Goal: Transaction & Acquisition: Obtain resource

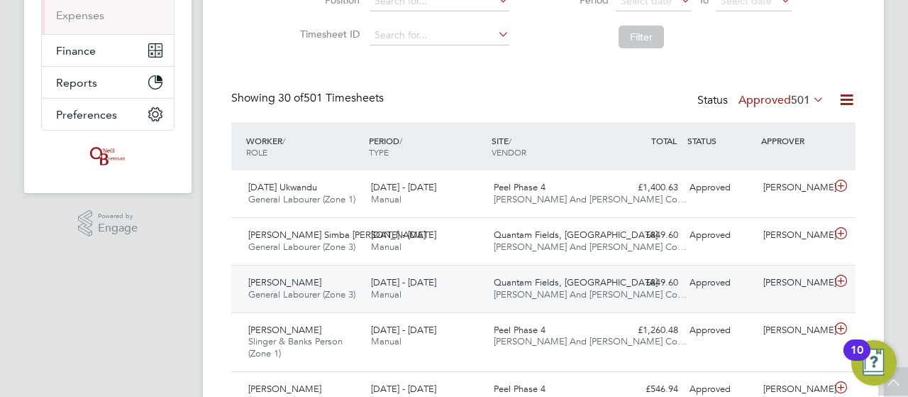
click at [846, 277] on icon at bounding box center [841, 280] width 18 height 11
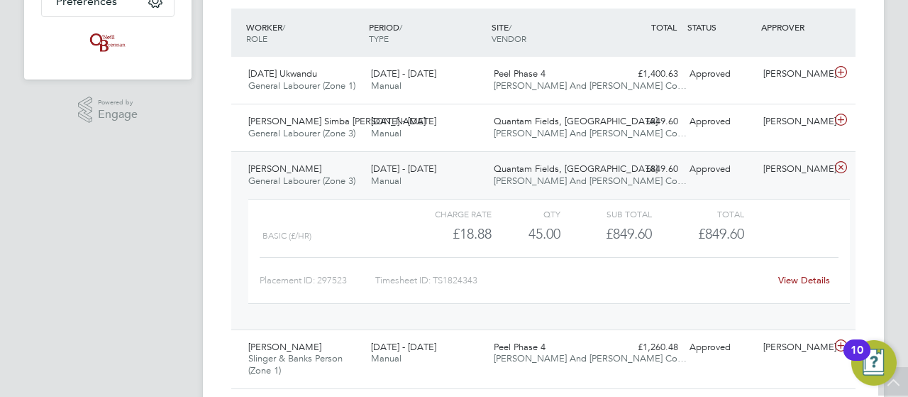
click at [801, 274] on link "View Details" at bounding box center [805, 280] width 52 height 12
click at [842, 118] on icon at bounding box center [841, 119] width 18 height 11
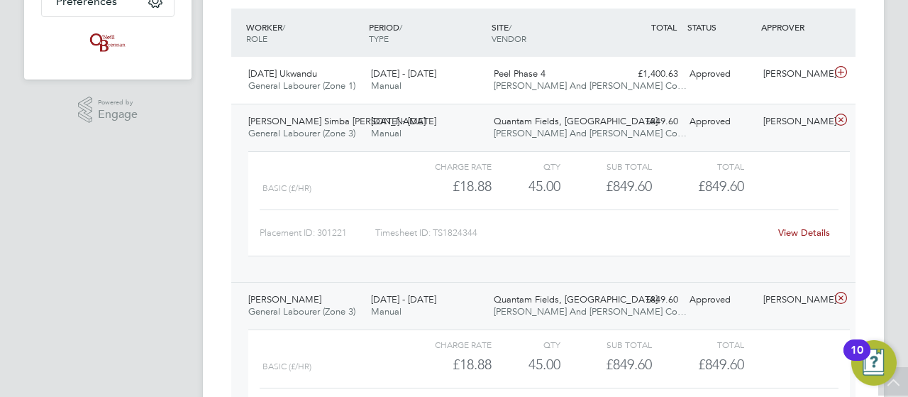
click at [801, 229] on link "View Details" at bounding box center [805, 232] width 52 height 12
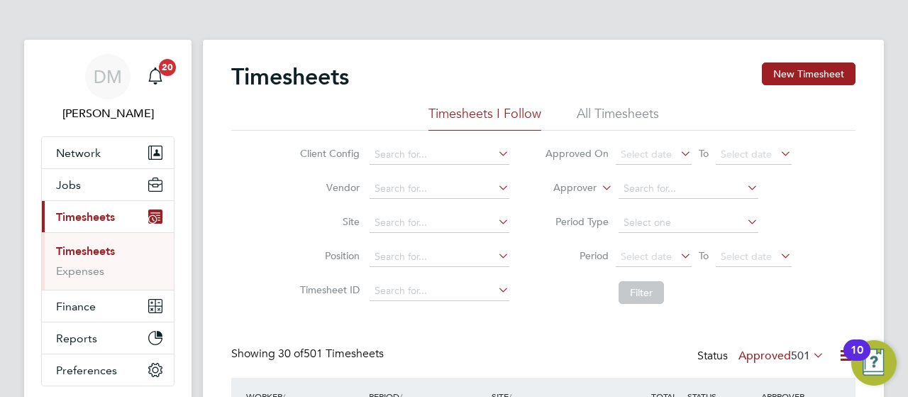
click at [79, 223] on button "Current page: Timesheets" at bounding box center [108, 216] width 132 height 31
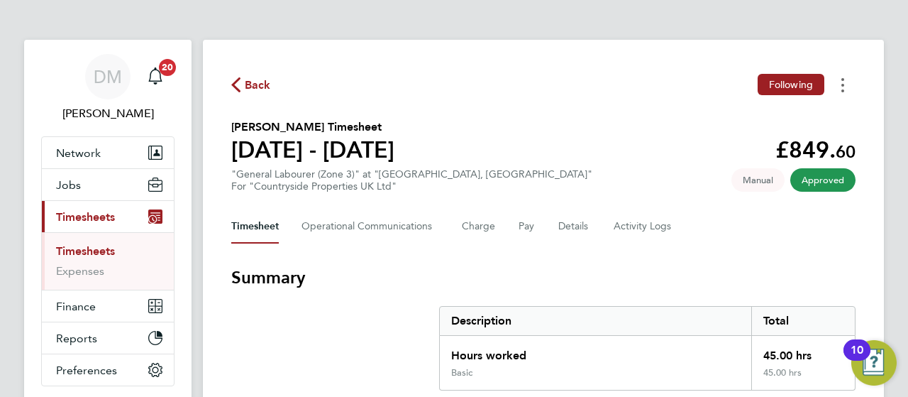
click at [841, 82] on button "Timesheets Menu" at bounding box center [843, 85] width 26 height 22
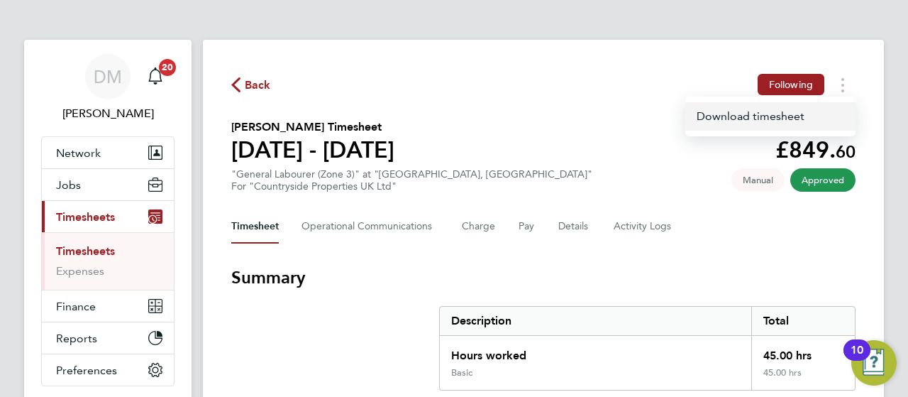
click at [740, 115] on link "Download timesheet" at bounding box center [771, 116] width 170 height 28
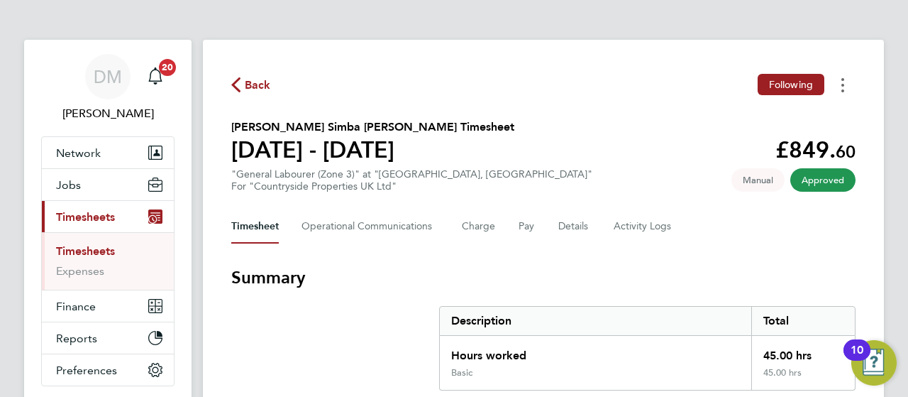
click at [842, 89] on icon "Timesheets Menu" at bounding box center [843, 85] width 3 height 14
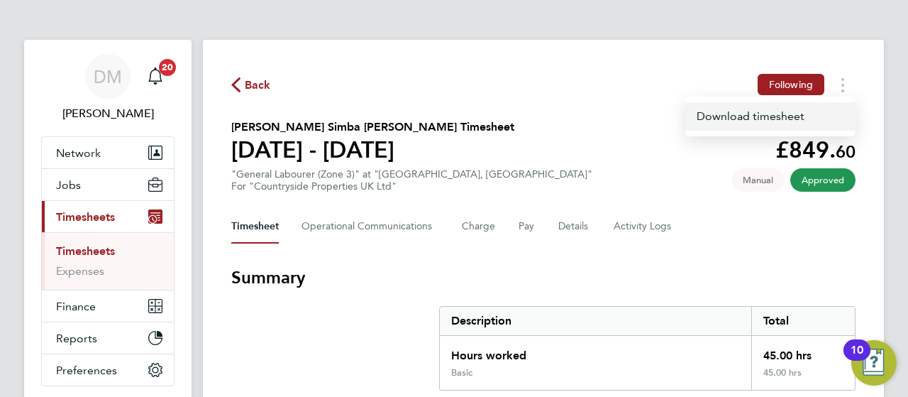
click at [799, 116] on link "Download timesheet" at bounding box center [771, 116] width 170 height 28
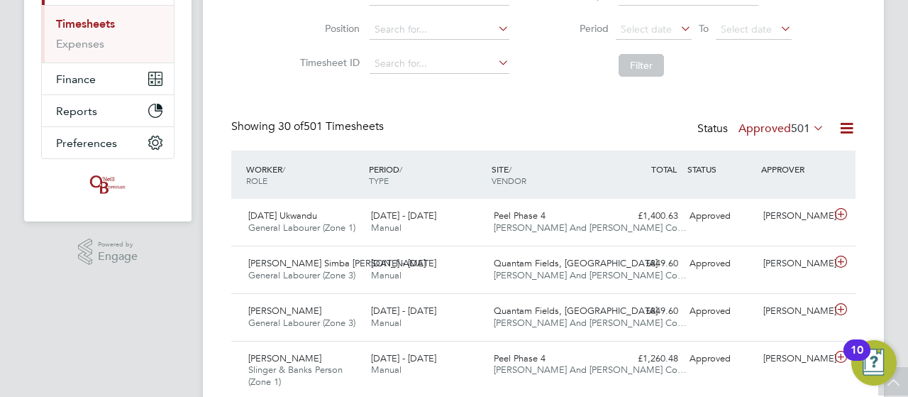
click at [810, 126] on icon at bounding box center [810, 128] width 0 height 20
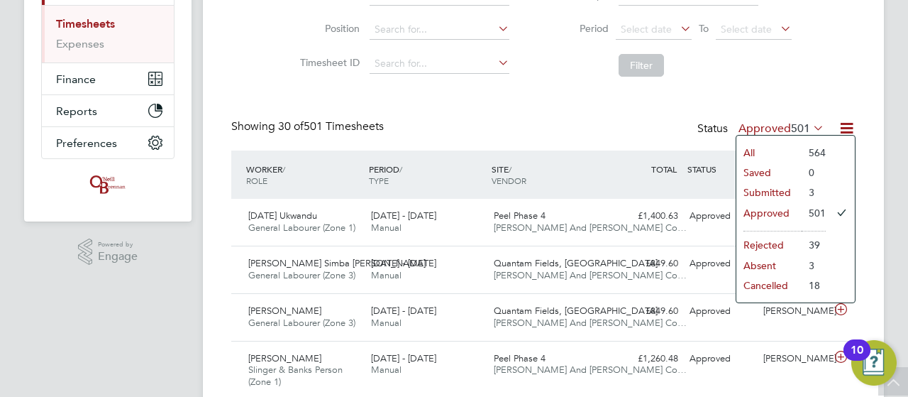
click at [810, 190] on li "3" at bounding box center [814, 192] width 24 height 20
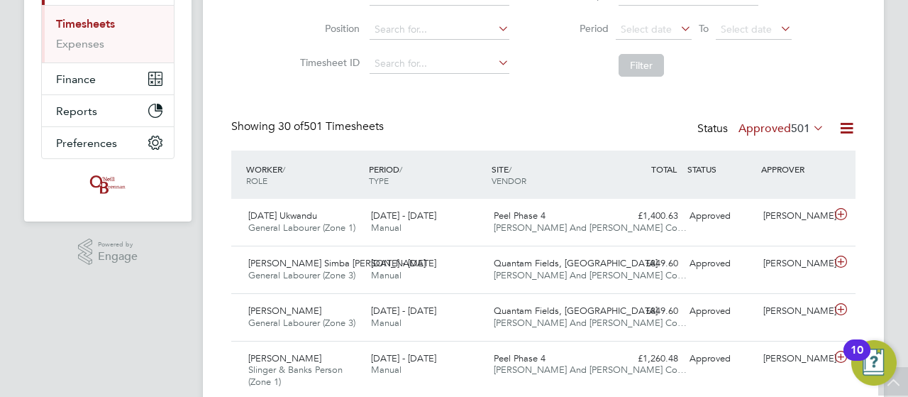
click at [810, 126] on icon at bounding box center [810, 128] width 0 height 20
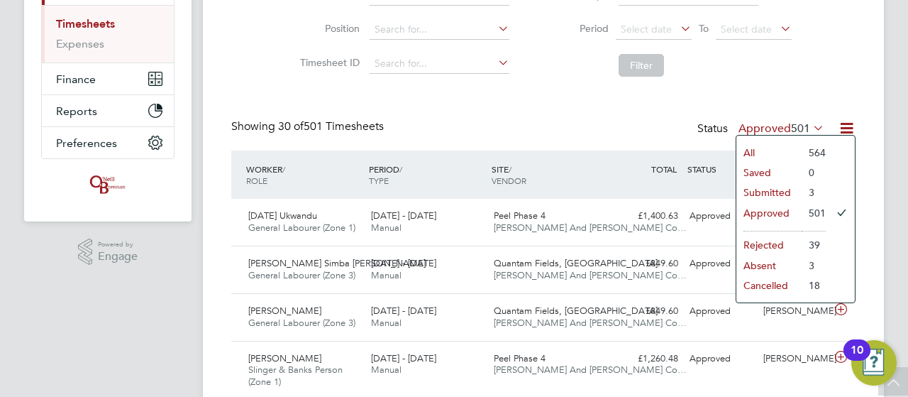
click at [763, 192] on li "Submitted" at bounding box center [769, 192] width 65 height 20
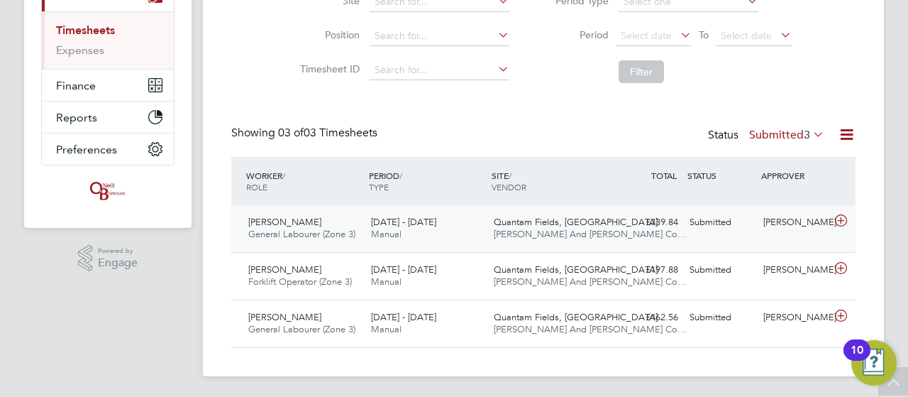
click at [840, 221] on icon at bounding box center [841, 220] width 18 height 11
